Goal: Task Accomplishment & Management: Manage account settings

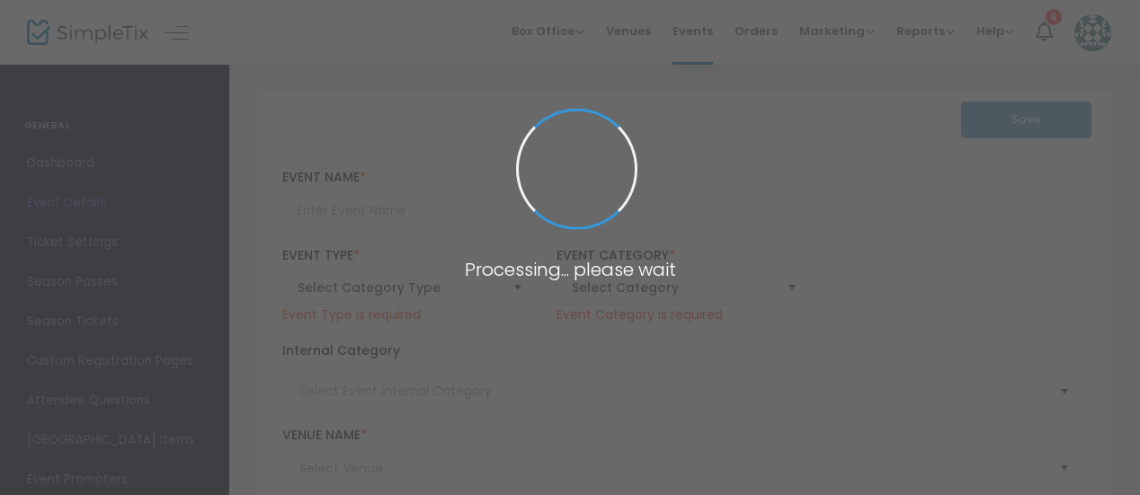
type input "Sunset Cruise"
type textarea "Join us on an evening boat tour of [GEOGRAPHIC_DATA][DOMAIN_NAME] of our talent…"
checkbox input "true"
type input "Register Now"
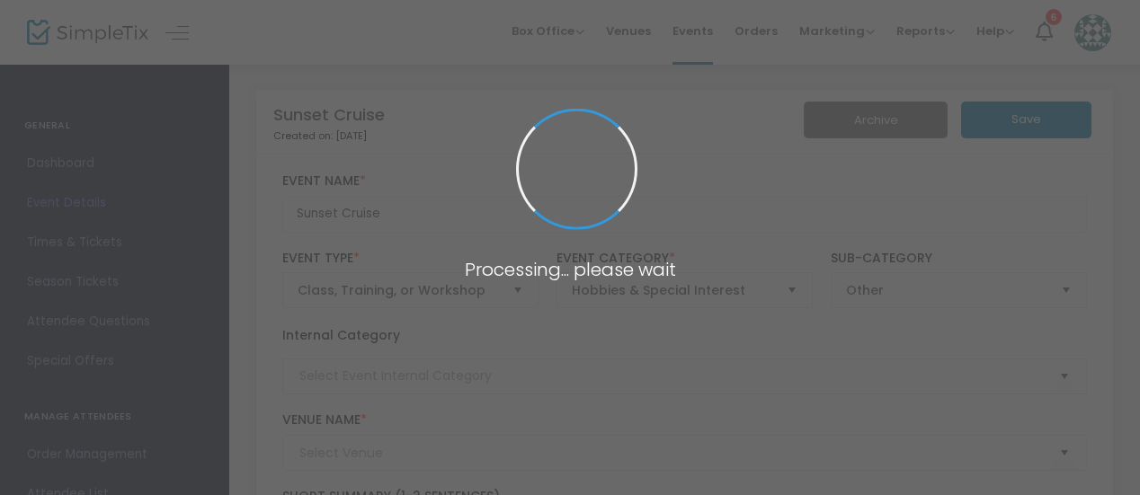
type input "[GEOGRAPHIC_DATA]"
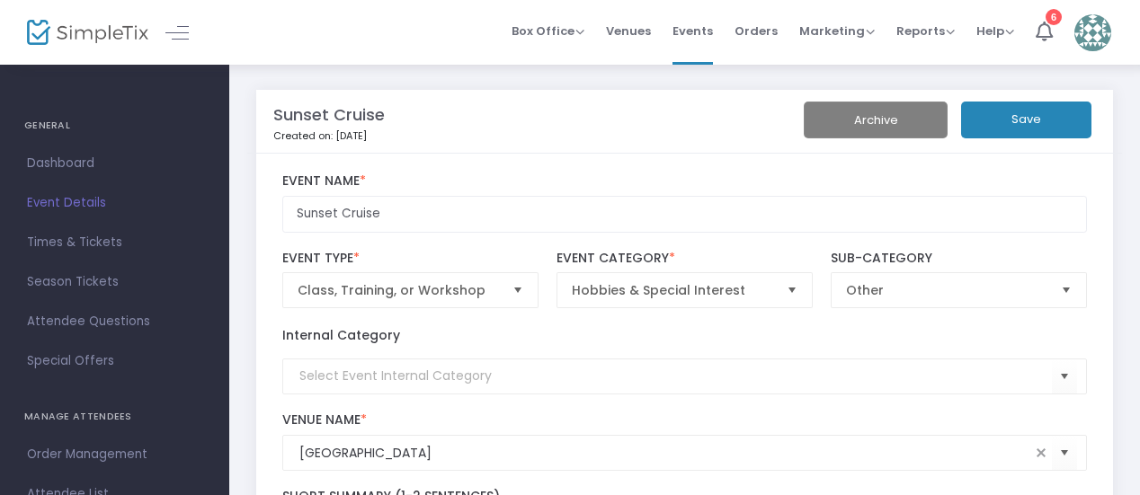
click at [379, 41] on div "Box Office Sell Tickets Bookings Sell Season Pass Venues Memberships Events Ord…" at bounding box center [684, 32] width 911 height 65
click at [81, 236] on span "Times & Tickets" at bounding box center [114, 242] width 175 height 23
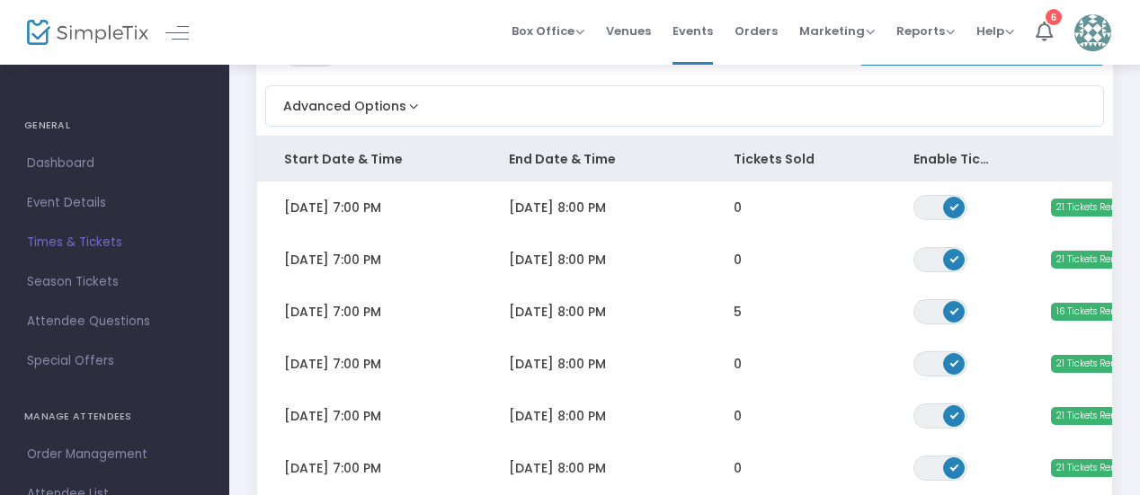
scroll to position [150, 0]
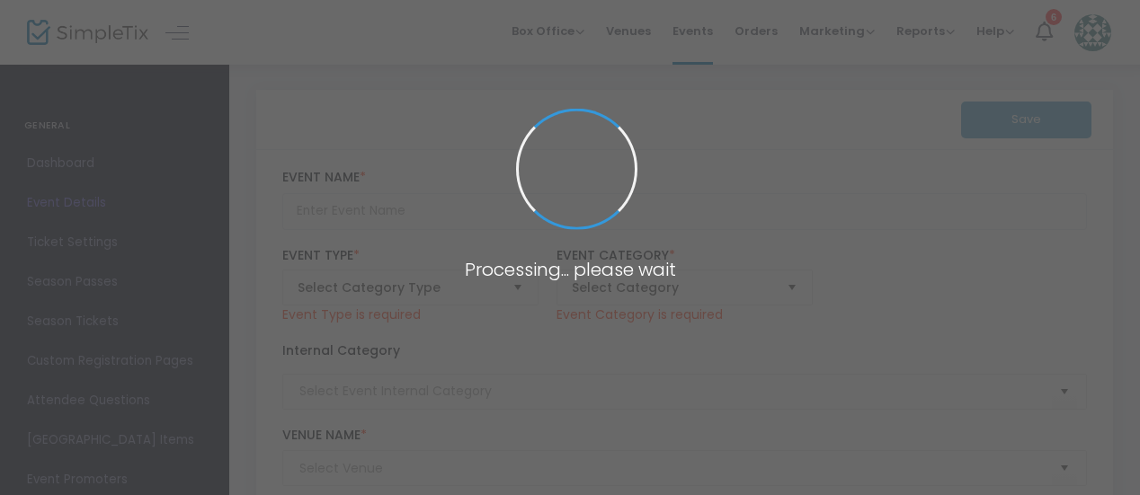
type input "Sunset Cruise"
type textarea "Join us on an evening boat tour of [GEOGRAPHIC_DATA][DOMAIN_NAME] of our talent…"
checkbox input "true"
type input "Register Now"
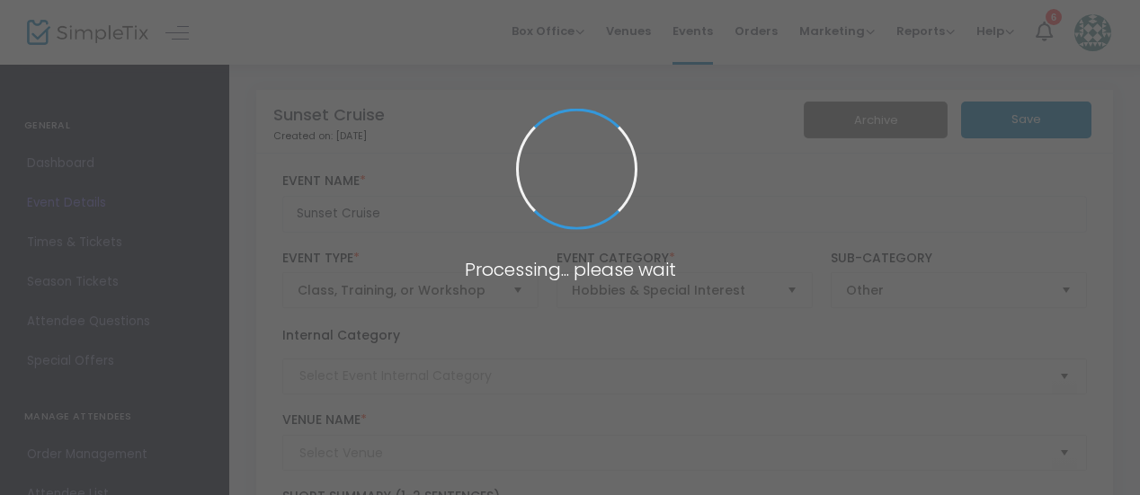
type input "[GEOGRAPHIC_DATA]"
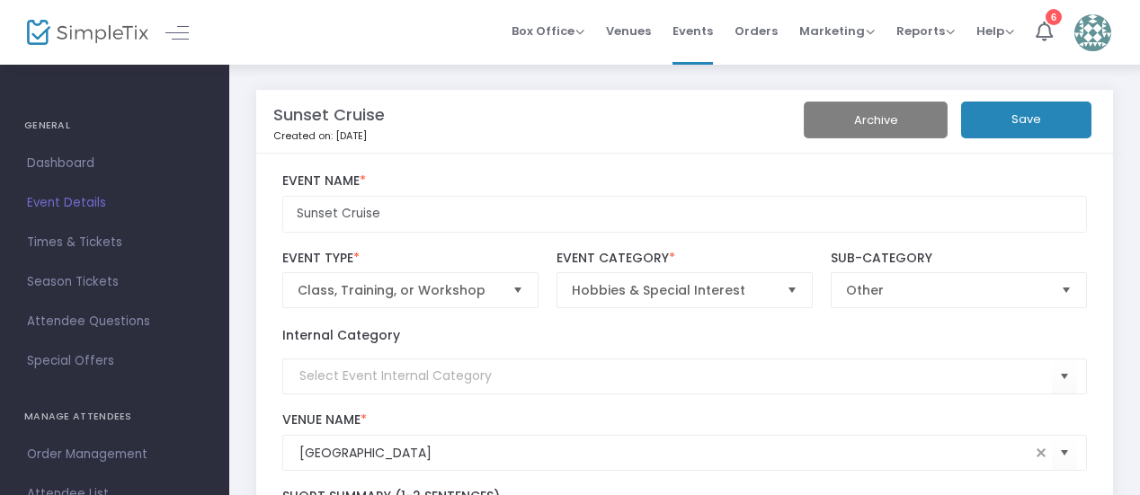
click at [113, 31] on img at bounding box center [87, 33] width 121 height 26
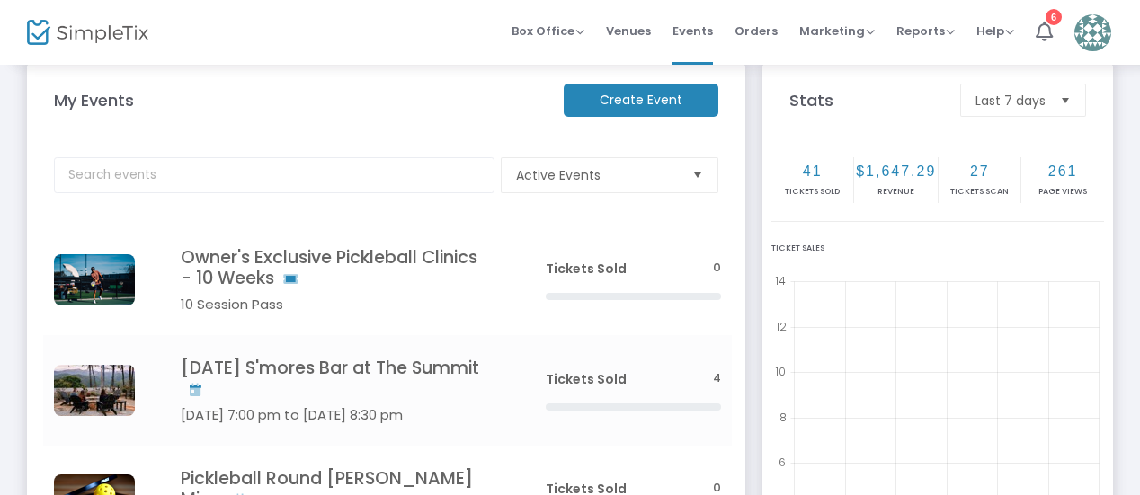
scroll to position [27, 0]
